Goal: Task Accomplishment & Management: Complete application form

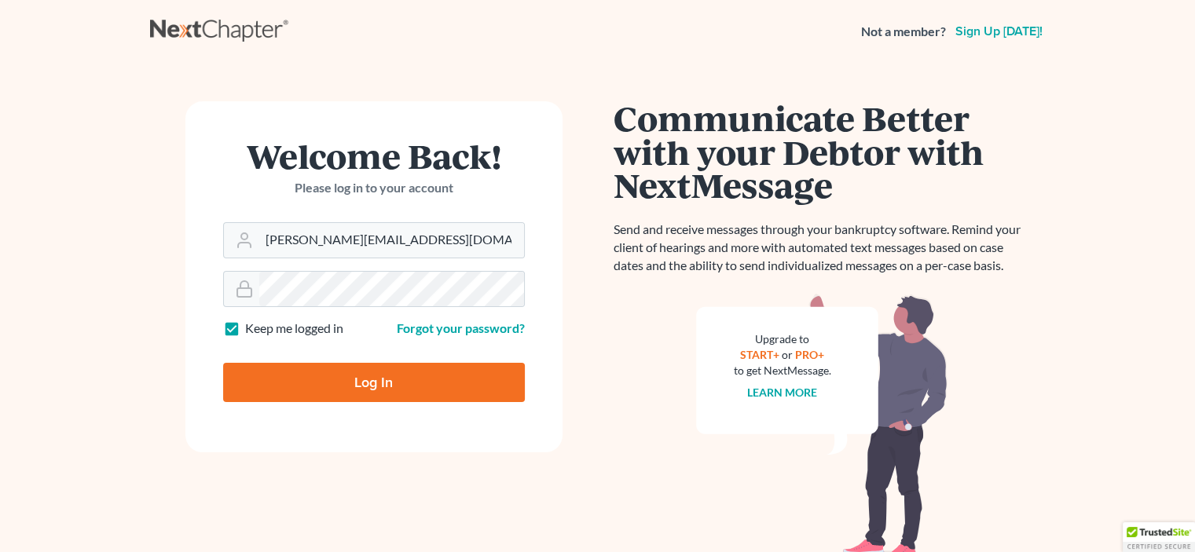
click at [336, 378] on input "Log In" at bounding box center [374, 382] width 302 height 39
type input "Thinking..."
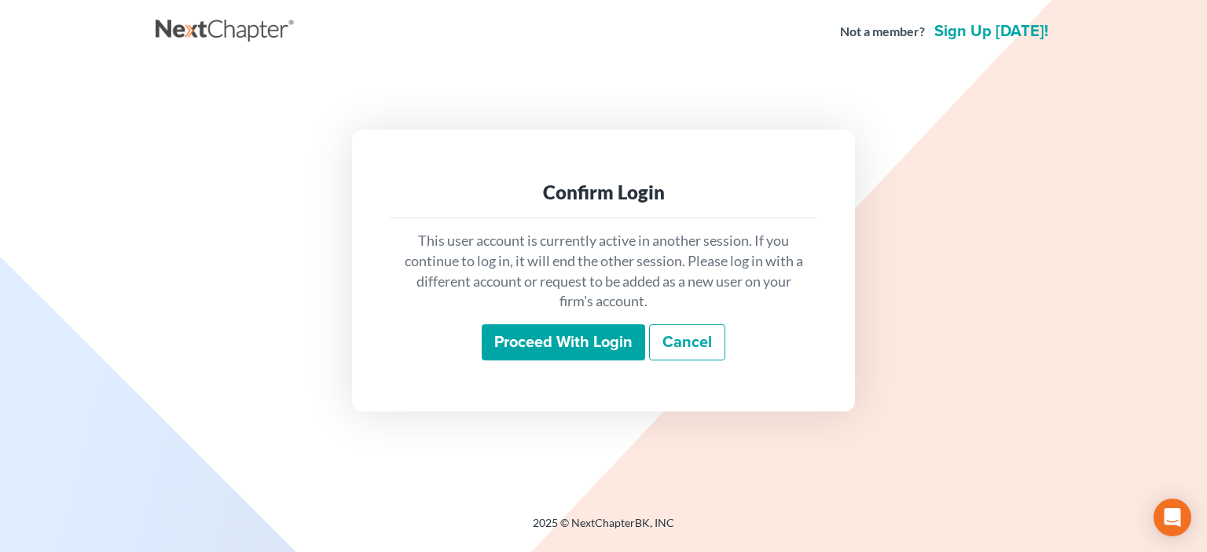
click at [560, 345] on input "Proceed with login" at bounding box center [563, 343] width 163 height 36
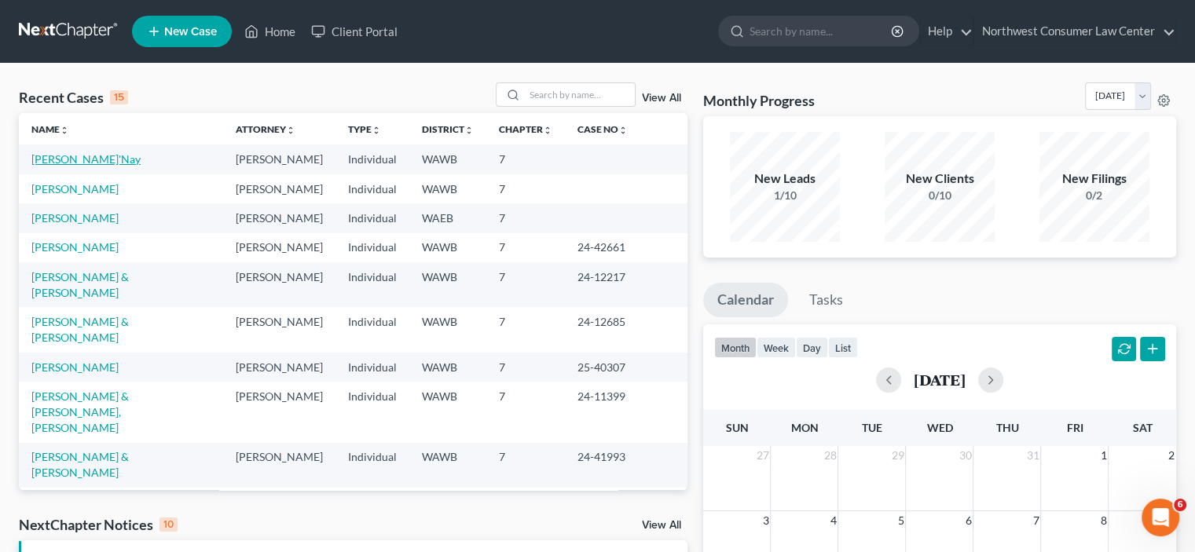
click at [61, 153] on link "[PERSON_NAME]'Nay" at bounding box center [85, 158] width 109 height 13
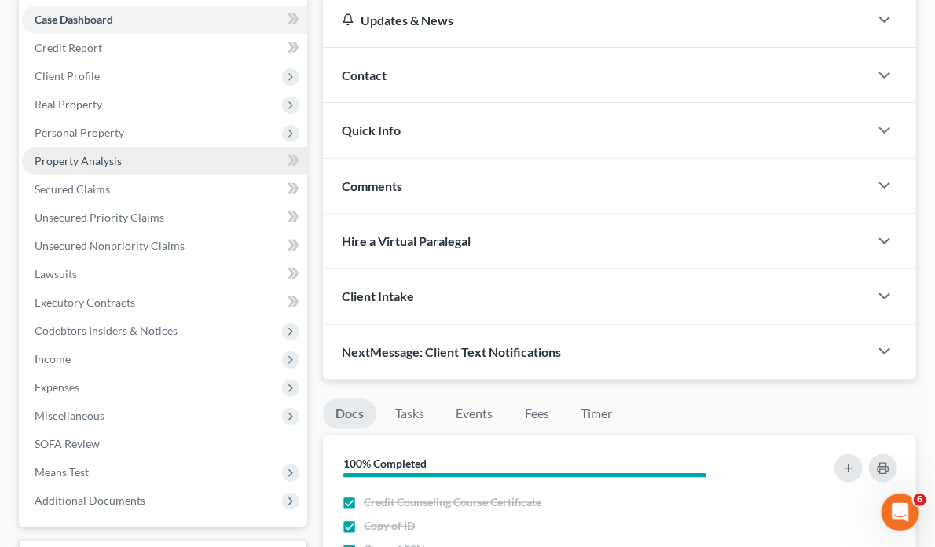
scroll to position [79, 0]
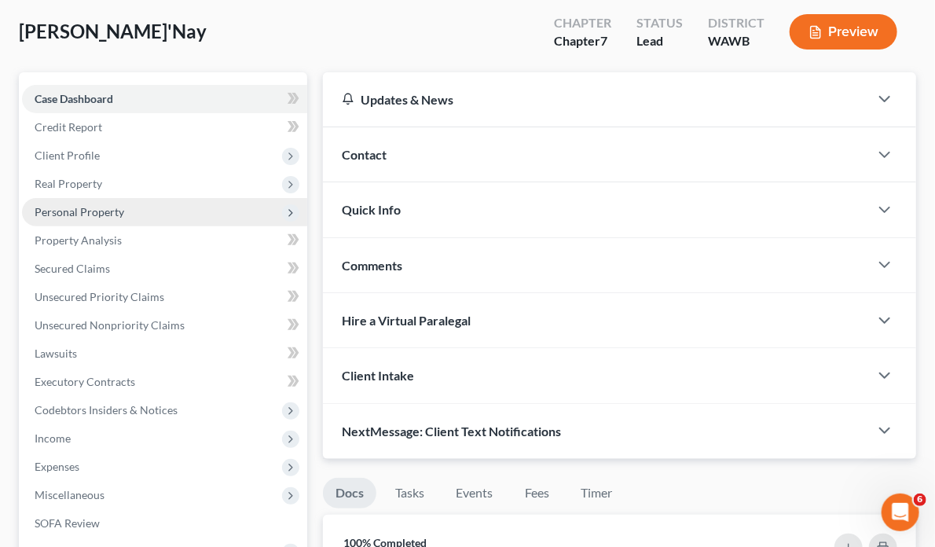
click at [128, 215] on span "Personal Property" at bounding box center [164, 212] width 285 height 28
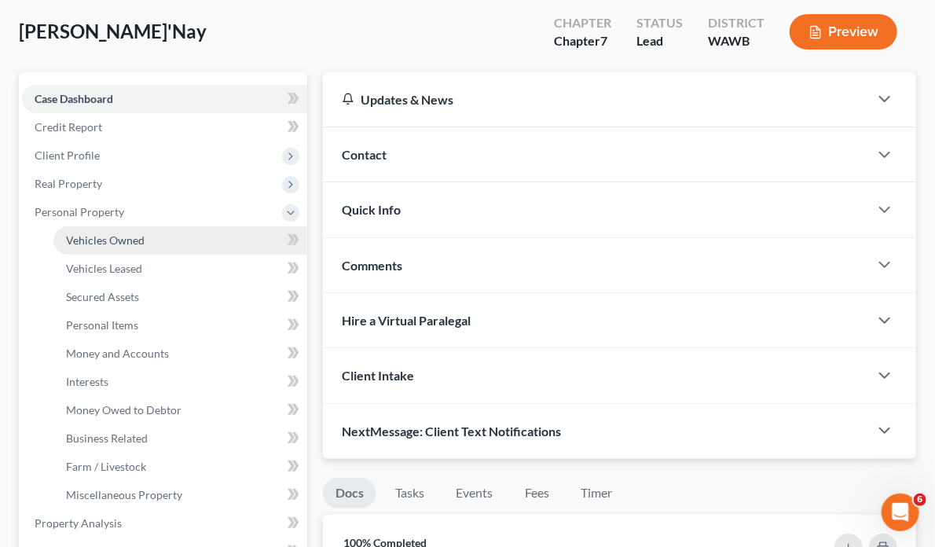
click at [138, 249] on link "Vehicles Owned" at bounding box center [180, 240] width 254 height 28
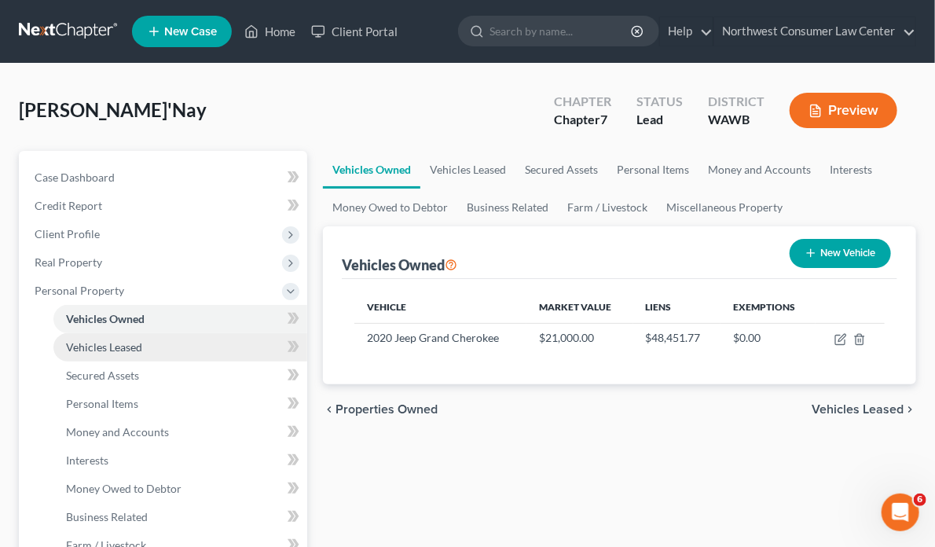
click at [164, 349] on link "Vehicles Leased" at bounding box center [180, 347] width 254 height 28
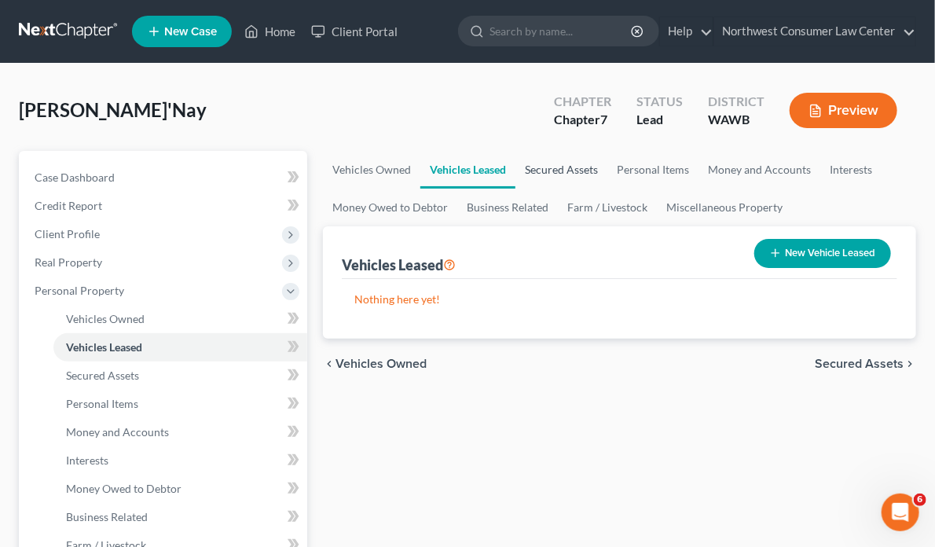
click at [516, 161] on link "Secured Assets" at bounding box center [562, 170] width 92 height 38
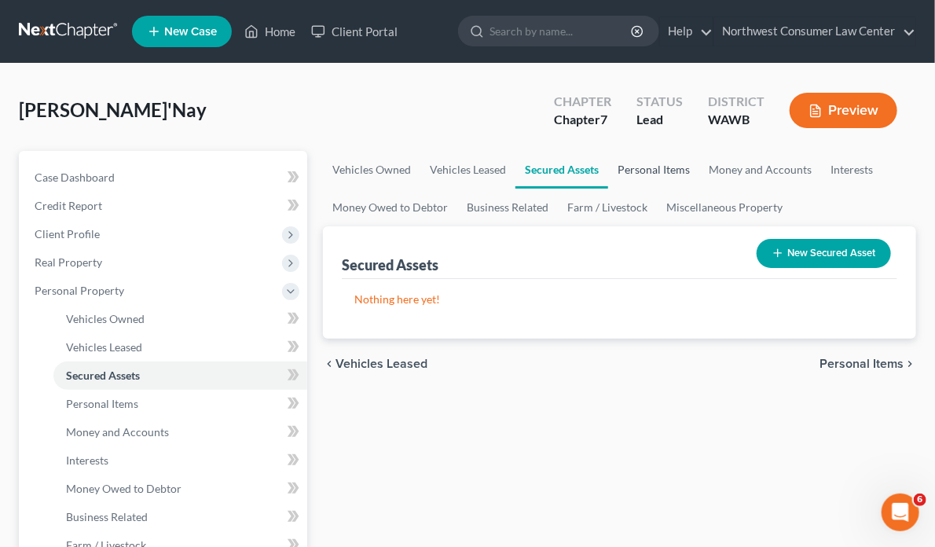
click at [608, 155] on link "Personal Items" at bounding box center [653, 170] width 91 height 38
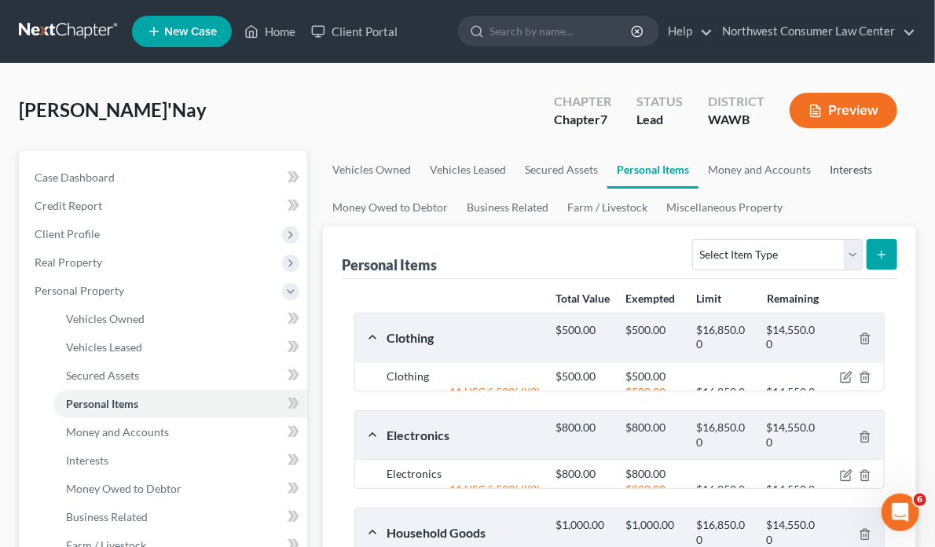
click at [820, 164] on link "Interests" at bounding box center [850, 170] width 61 height 38
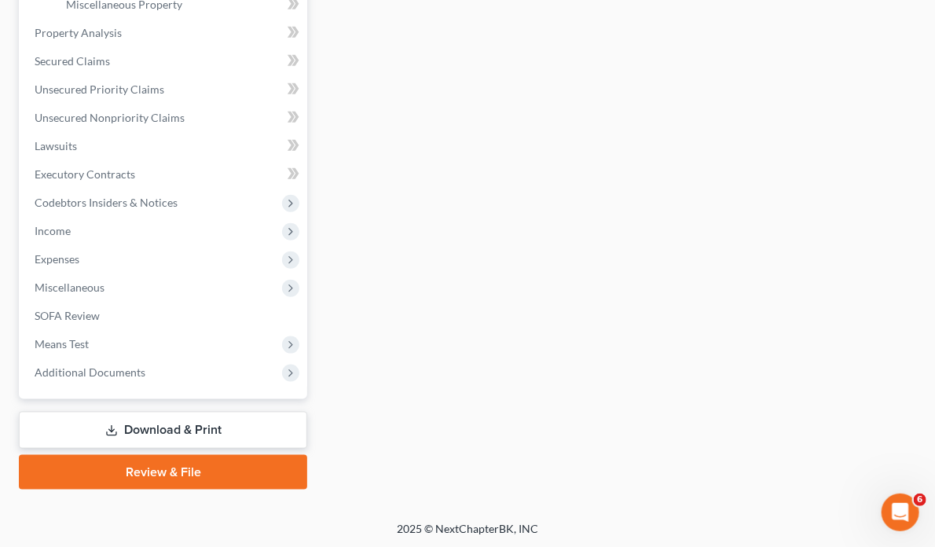
scroll to position [570, 0]
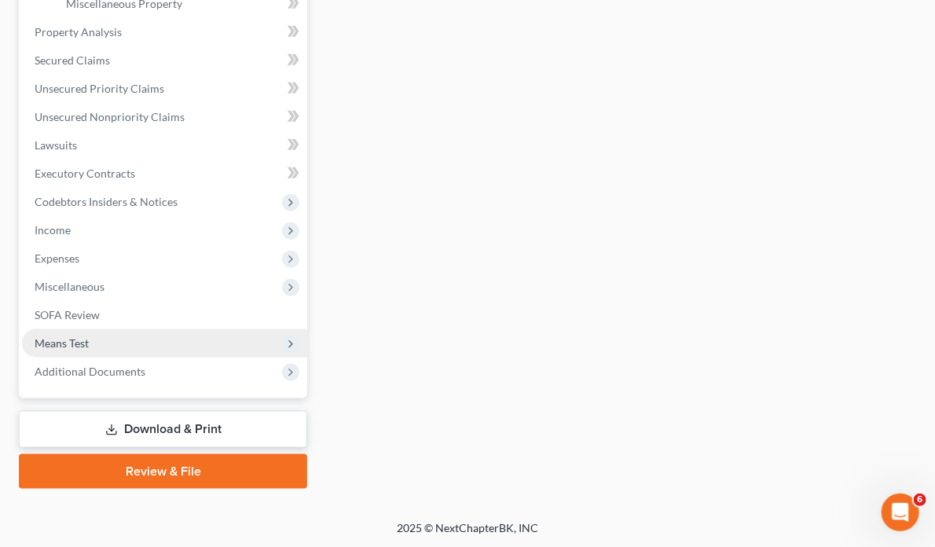
click at [105, 334] on span "Means Test" at bounding box center [164, 343] width 285 height 28
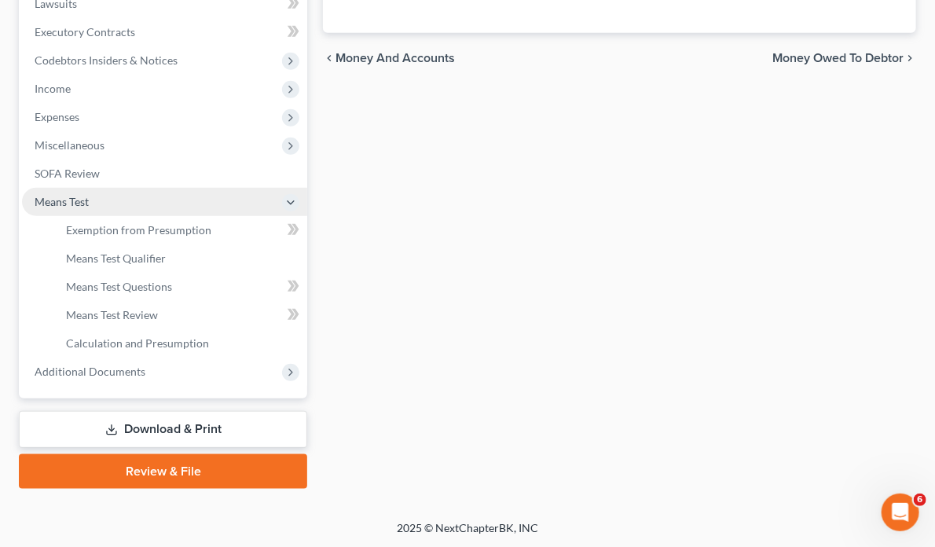
click at [129, 188] on span "Means Test" at bounding box center [164, 202] width 285 height 28
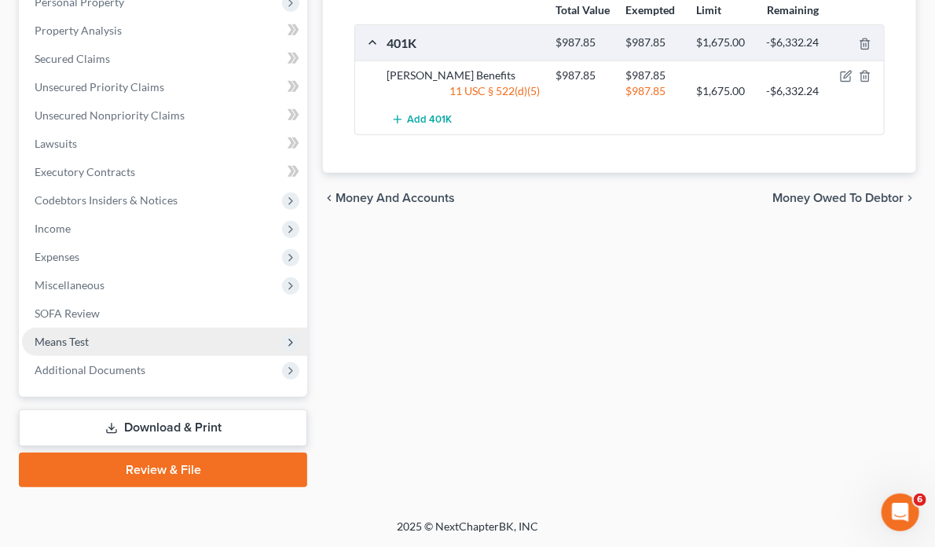
scroll to position [287, 0]
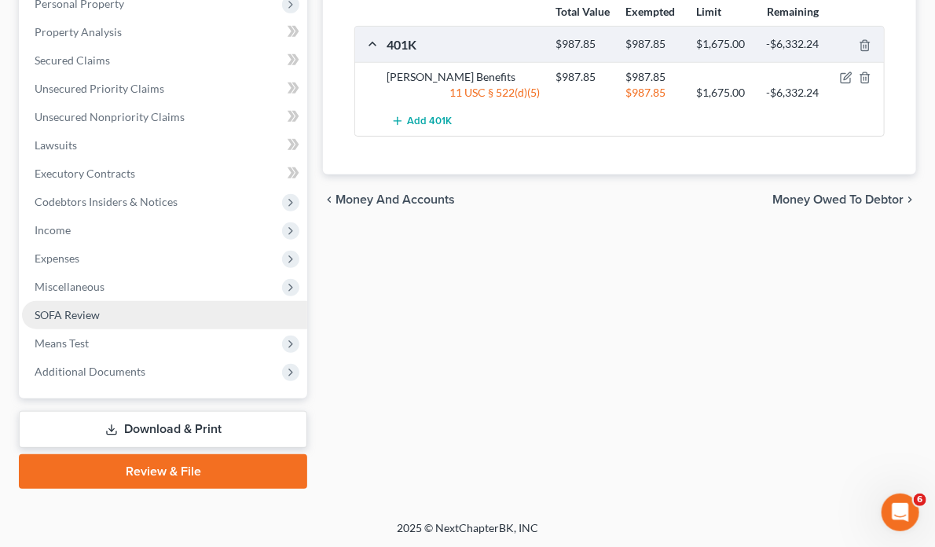
click at [112, 306] on link "SOFA Review" at bounding box center [164, 315] width 285 height 28
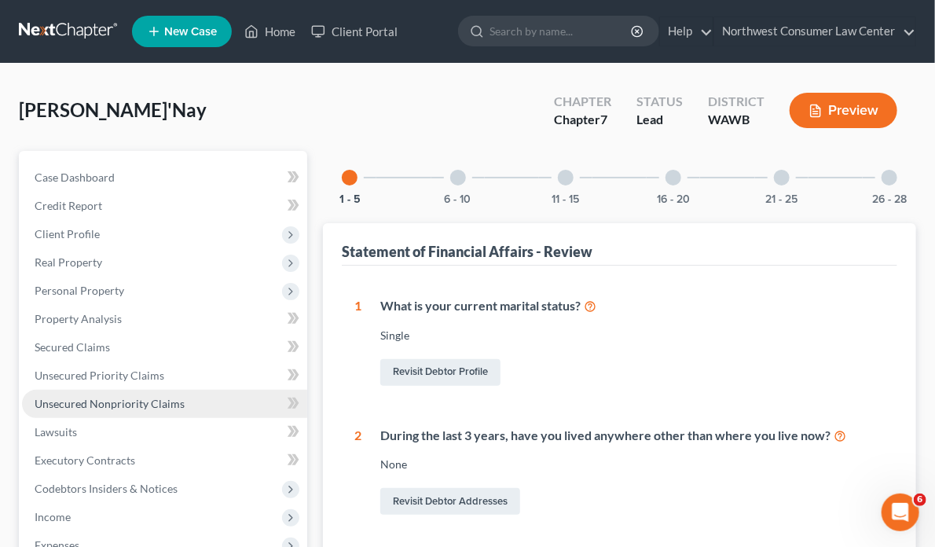
click at [143, 400] on span "Unsecured Nonpriority Claims" at bounding box center [110, 403] width 150 height 13
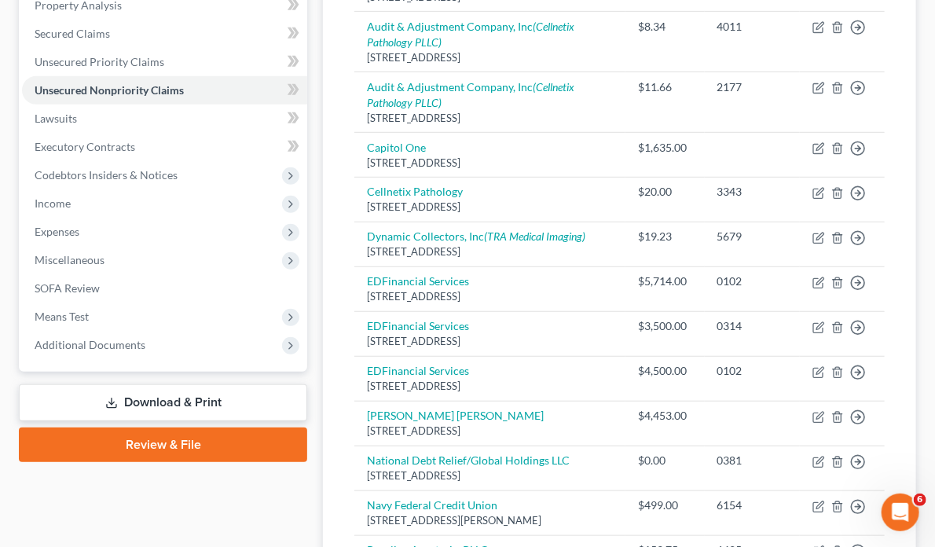
scroll to position [223, 0]
